Goal: Information Seeking & Learning: Learn about a topic

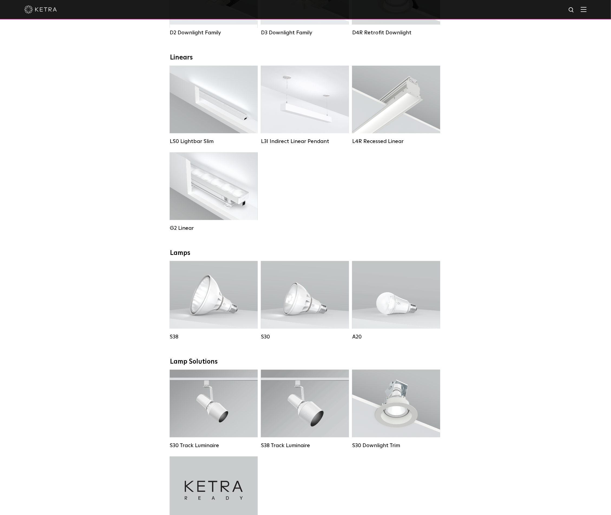
click at [46, 8] on img at bounding box center [40, 9] width 32 height 8
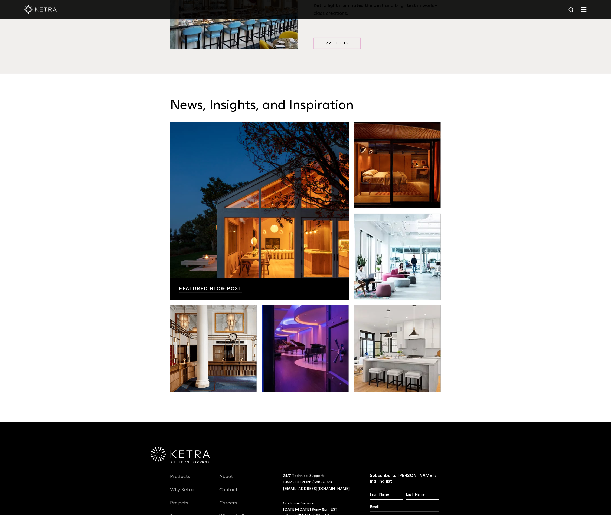
scroll to position [1137, 0]
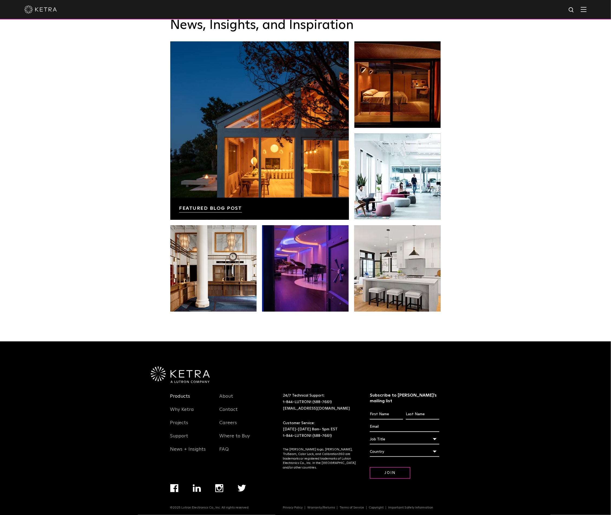
click at [178, 394] on link "Products" at bounding box center [180, 400] width 20 height 12
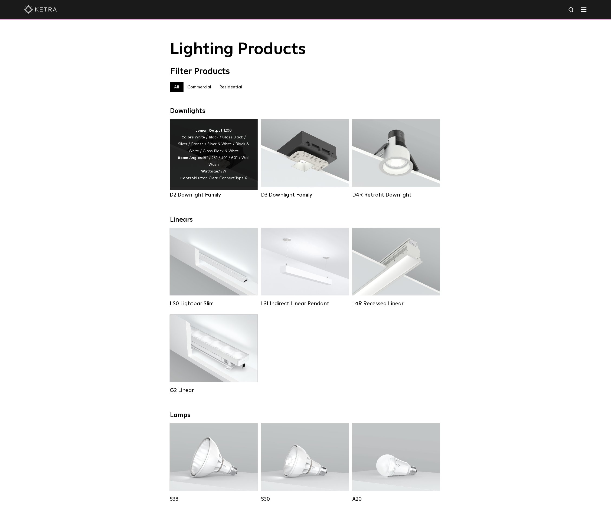
click at [219, 158] on div "Lumen Output: 1200 Colors: White / Black / Gloss Black / Silver / Bronze / Silv…" at bounding box center [214, 154] width 72 height 55
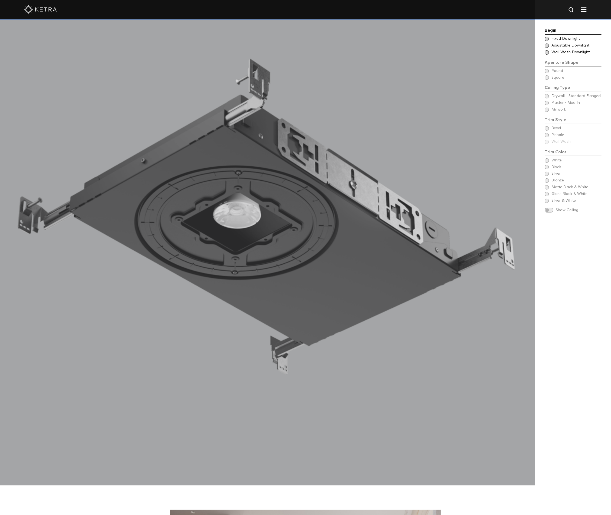
scroll to position [730, 0]
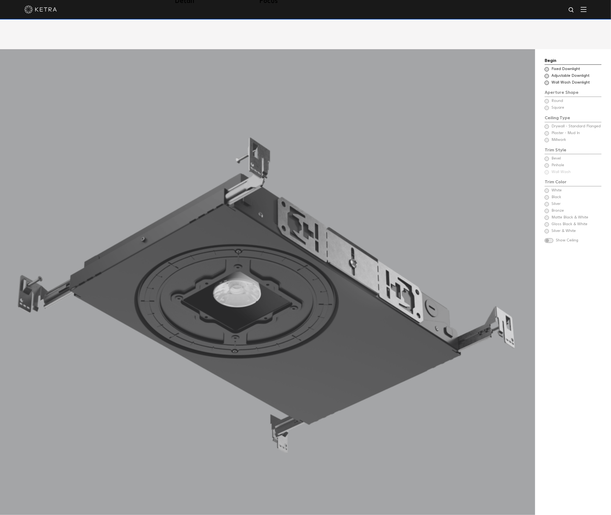
click at [546, 81] on span at bounding box center [546, 83] width 4 height 4
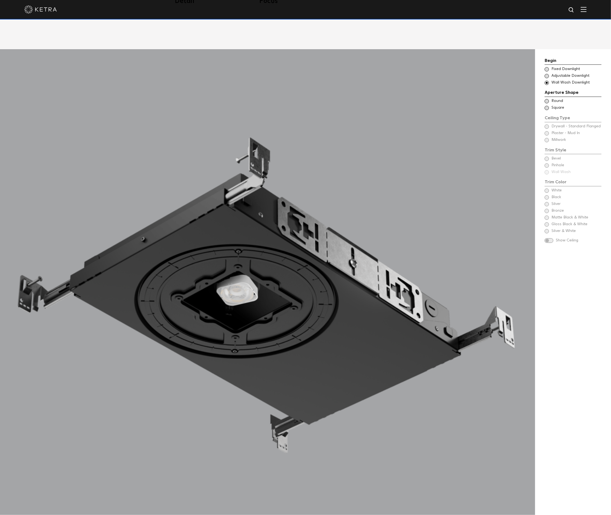
click at [546, 106] on span at bounding box center [546, 108] width 4 height 4
click at [547, 238] on span at bounding box center [548, 240] width 9 height 5
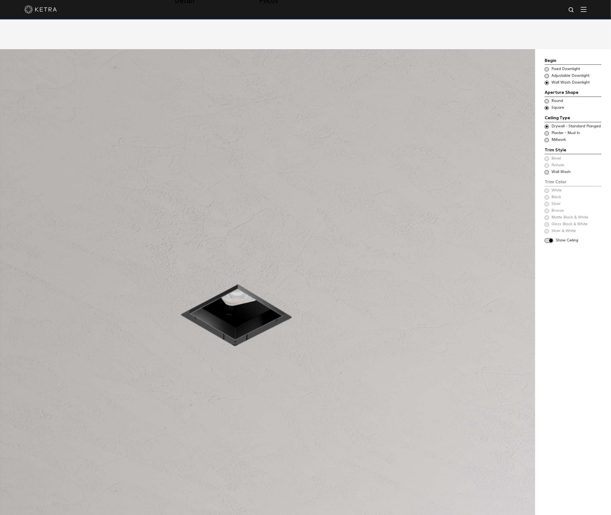
click at [548, 74] on span at bounding box center [546, 76] width 4 height 4
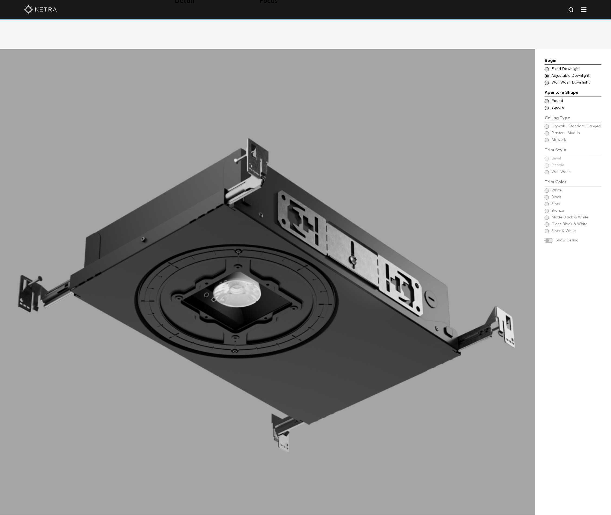
click at [551, 238] on span at bounding box center [548, 240] width 9 height 5
click at [547, 99] on span at bounding box center [546, 101] width 4 height 4
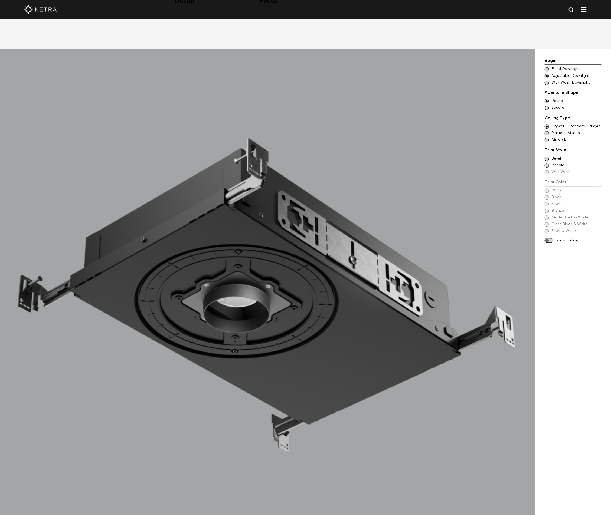
click at [547, 157] on span at bounding box center [546, 159] width 4 height 4
click at [546, 163] on span at bounding box center [546, 165] width 4 height 4
click at [547, 157] on span at bounding box center [546, 159] width 4 height 4
click at [547, 163] on span at bounding box center [546, 165] width 4 height 4
click at [551, 218] on span at bounding box center [548, 220] width 9 height 5
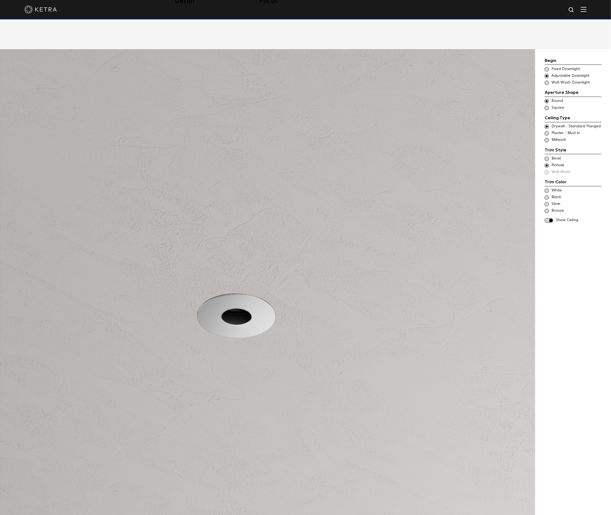
click at [547, 189] on span at bounding box center [546, 191] width 4 height 4
click at [546, 157] on span at bounding box center [546, 159] width 4 height 4
click at [546, 163] on span at bounding box center [546, 165] width 4 height 4
click at [547, 80] on div "Choose Aperture Shape - Wall Wash Wall Wash Downlight" at bounding box center [572, 82] width 57 height 5
